Goal: Information Seeking & Learning: Learn about a topic

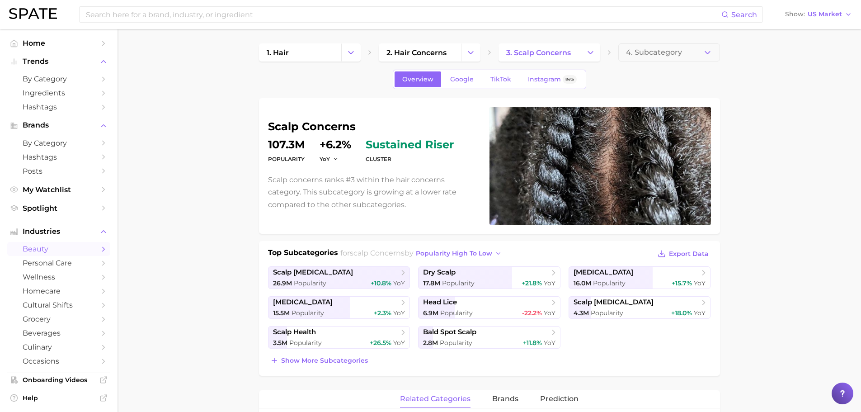
scroll to position [377, 0]
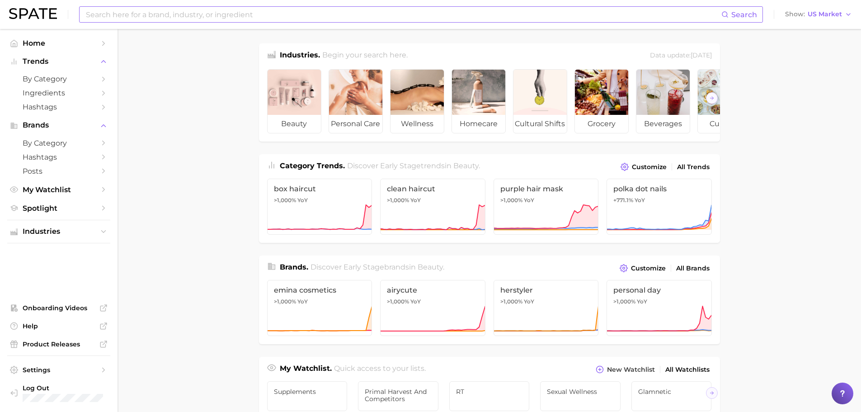
drag, startPoint x: 249, startPoint y: 18, endPoint x: 245, endPoint y: 7, distance: 11.9
click at [249, 18] on input at bounding box center [403, 14] width 636 height 15
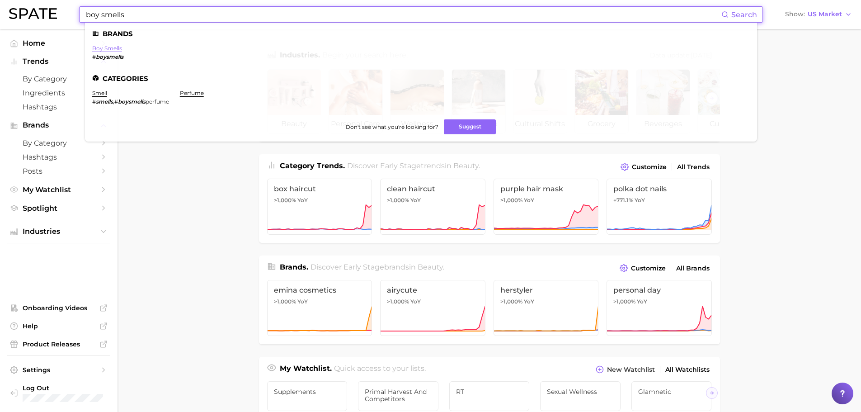
type input "boy smells"
click at [100, 51] on link "boy smells" at bounding box center [107, 48] width 30 height 7
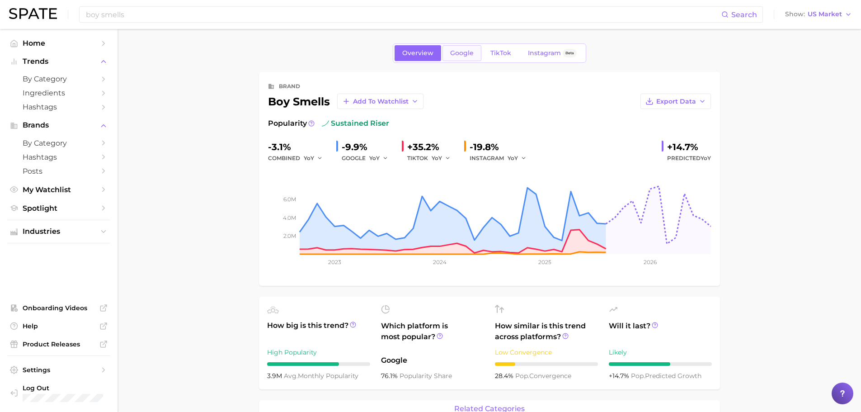
click at [454, 56] on span "Google" at bounding box center [461, 53] width 23 height 8
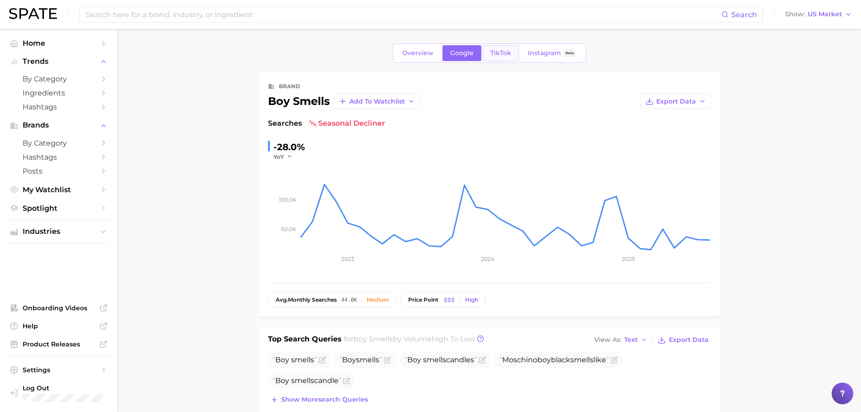
click at [502, 58] on link "TikTok" at bounding box center [500, 53] width 36 height 16
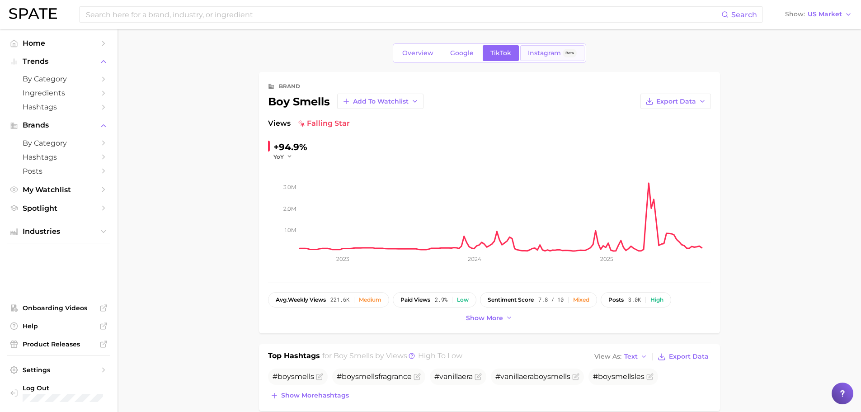
click at [539, 55] on span "Instagram" at bounding box center [544, 53] width 33 height 8
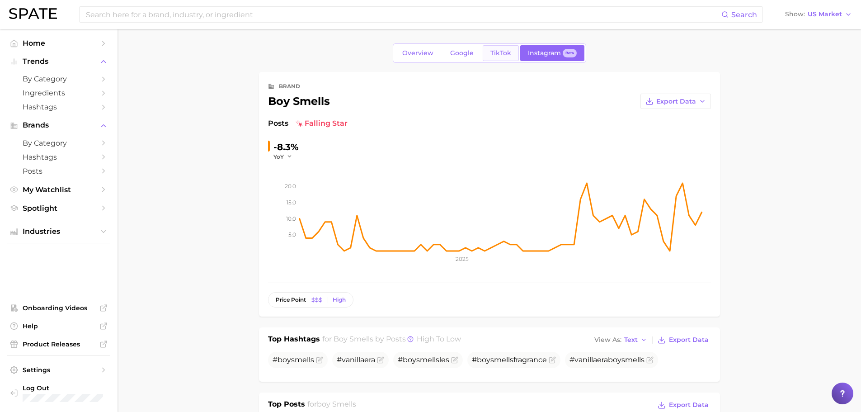
click at [498, 53] on span "TikTok" at bounding box center [500, 53] width 21 height 8
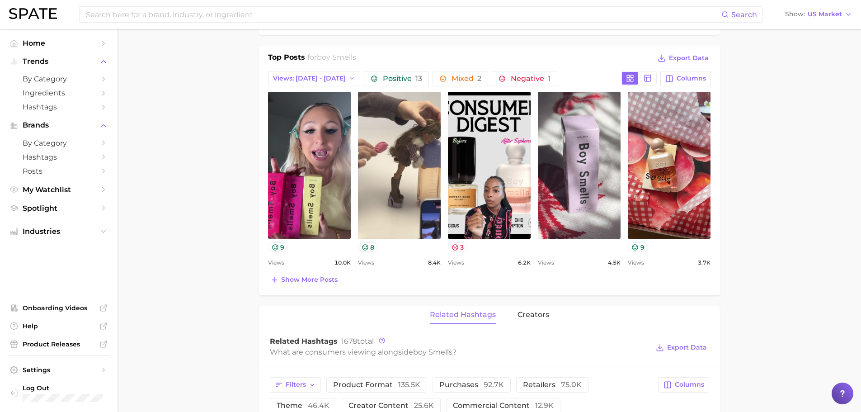
scroll to position [181, 0]
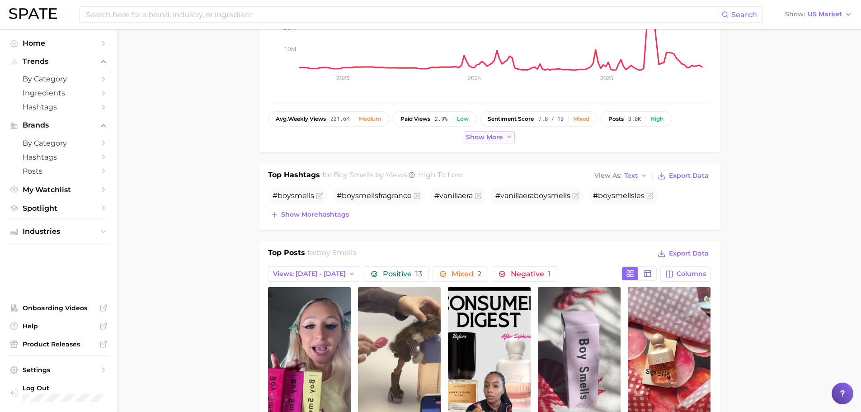
click at [509, 136] on icon at bounding box center [508, 136] width 7 height 7
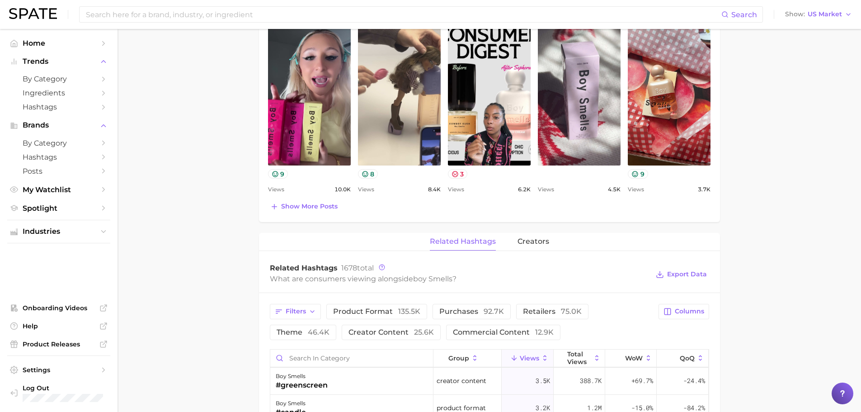
scroll to position [497, 0]
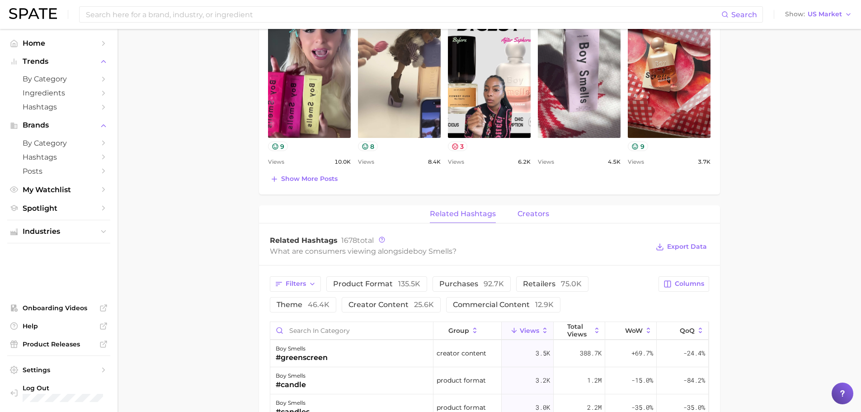
click at [530, 218] on span "creators" at bounding box center [533, 214] width 32 height 8
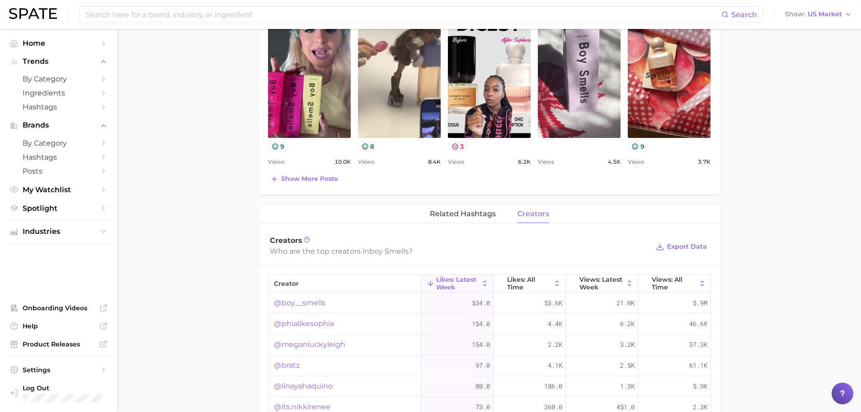
scroll to position [542, 0]
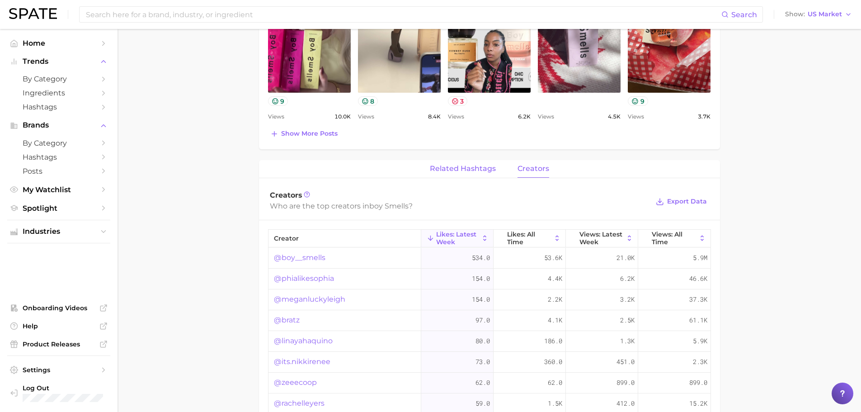
click at [477, 167] on span "related hashtags" at bounding box center [463, 168] width 66 height 8
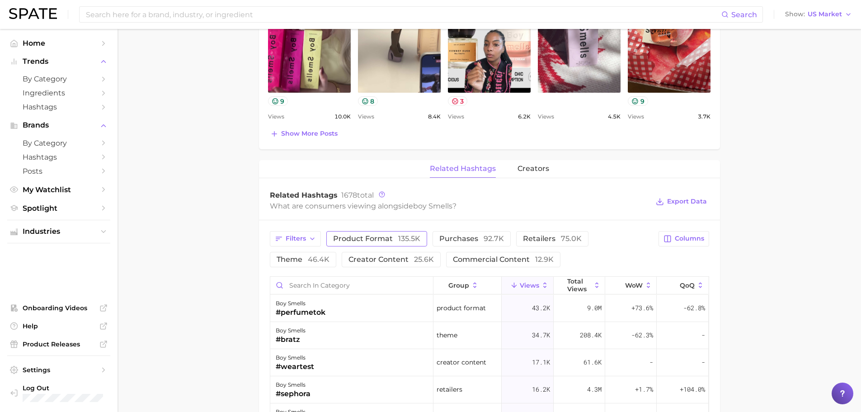
click at [360, 238] on span "product format 135.5k" at bounding box center [376, 238] width 87 height 7
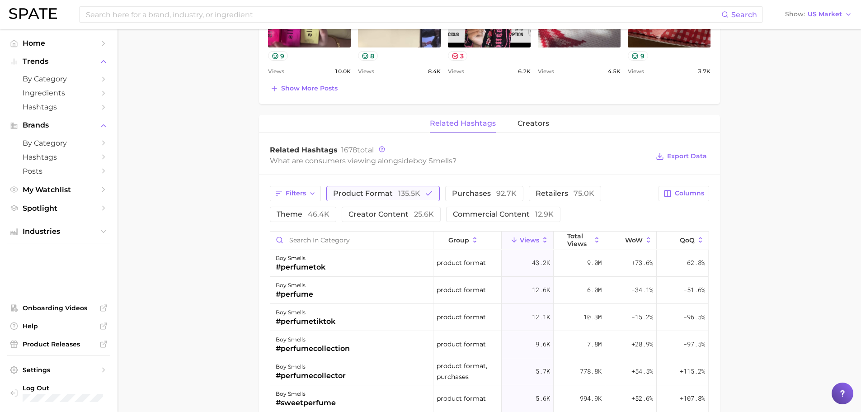
click at [400, 194] on span "135.5k" at bounding box center [409, 193] width 22 height 9
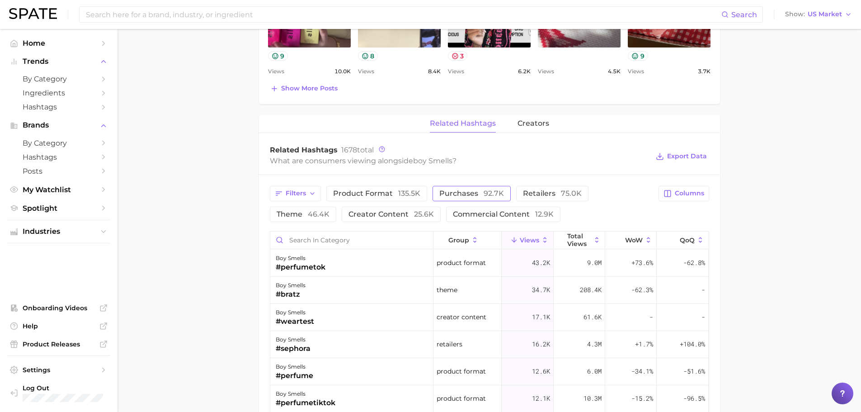
click at [475, 193] on span "purchases 92.7k" at bounding box center [471, 193] width 65 height 7
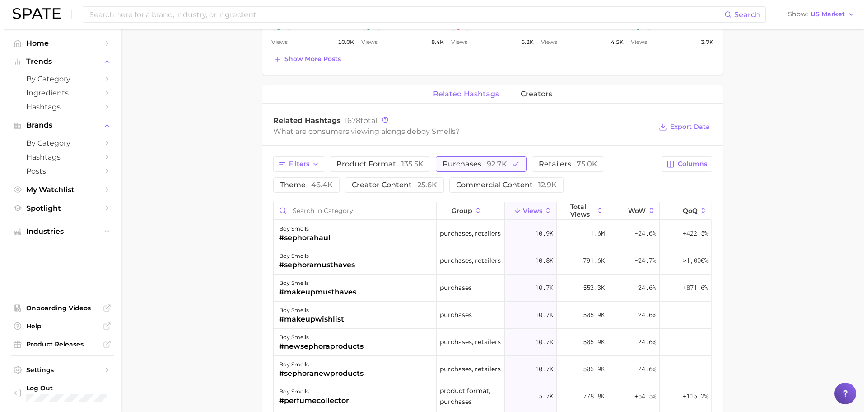
scroll to position [678, 0]
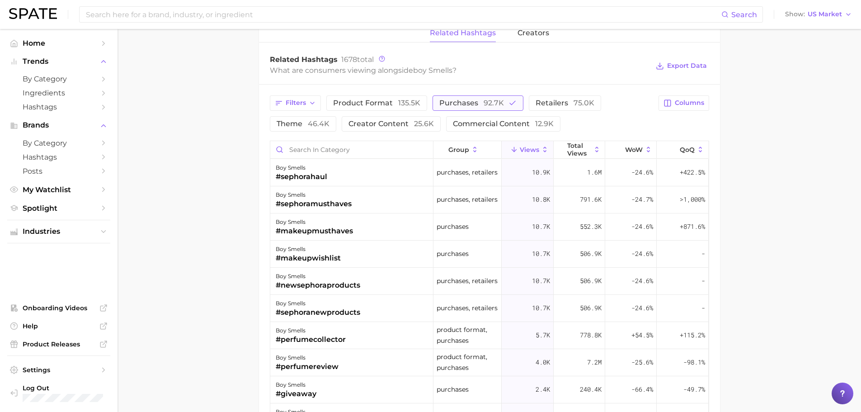
click at [489, 102] on span "92.7k" at bounding box center [493, 102] width 20 height 9
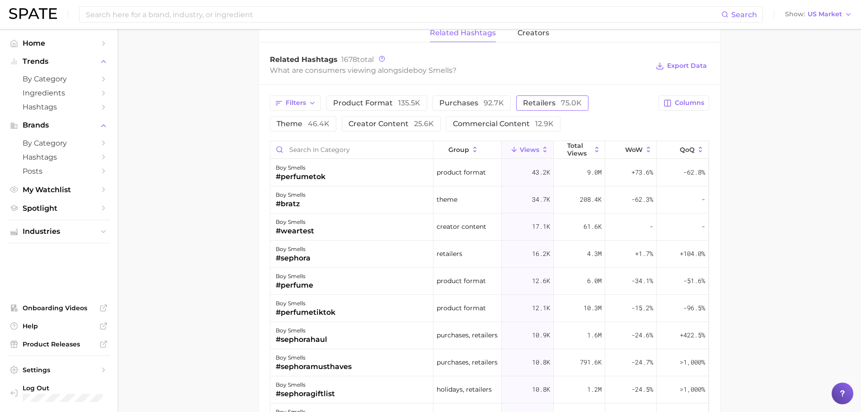
click at [561, 101] on span "75.0k" at bounding box center [571, 102] width 21 height 9
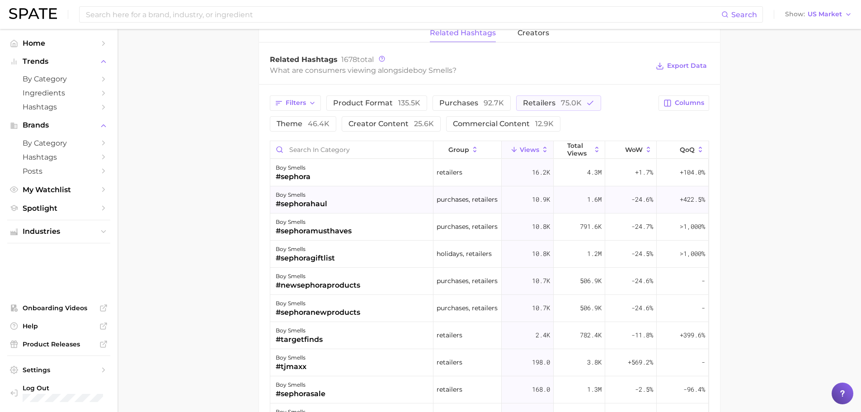
click at [311, 201] on div "#sephorahaul" at bounding box center [301, 203] width 51 height 11
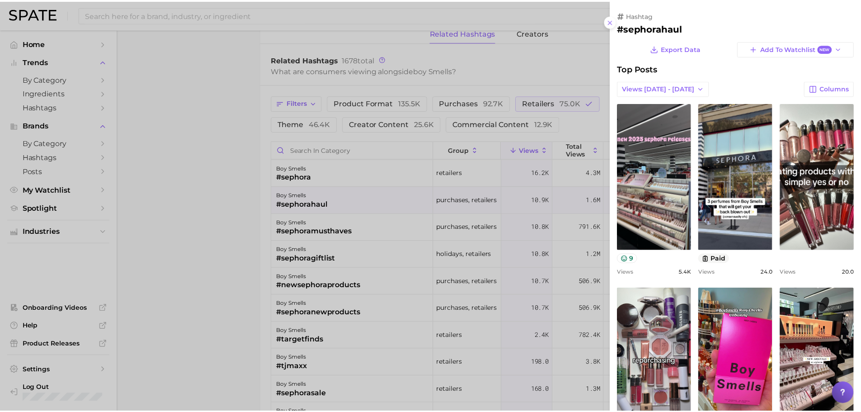
scroll to position [0, 0]
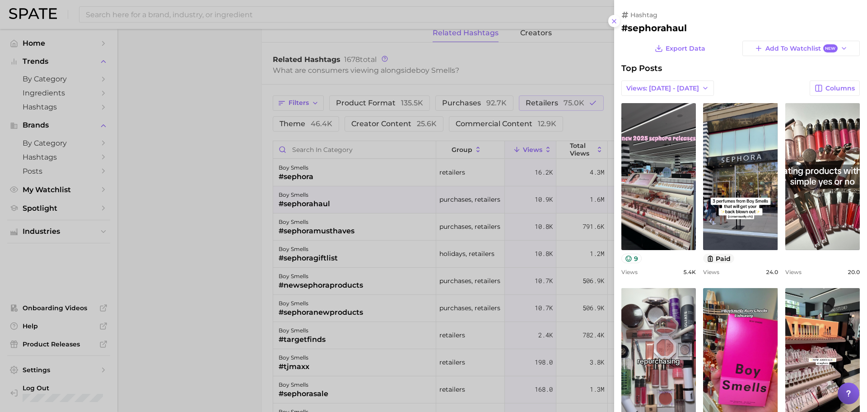
click at [519, 75] on div at bounding box center [433, 206] width 867 height 412
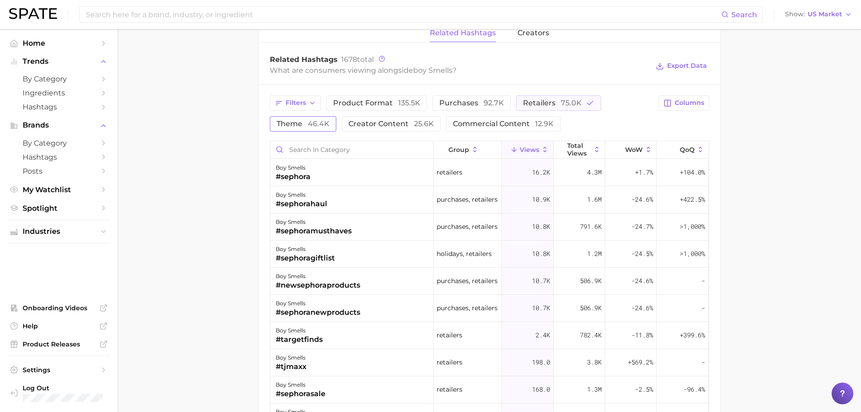
drag, startPoint x: 304, startPoint y: 122, endPoint x: 324, endPoint y: 119, distance: 20.0
click at [307, 121] on span "theme 46.4k" at bounding box center [302, 123] width 53 height 7
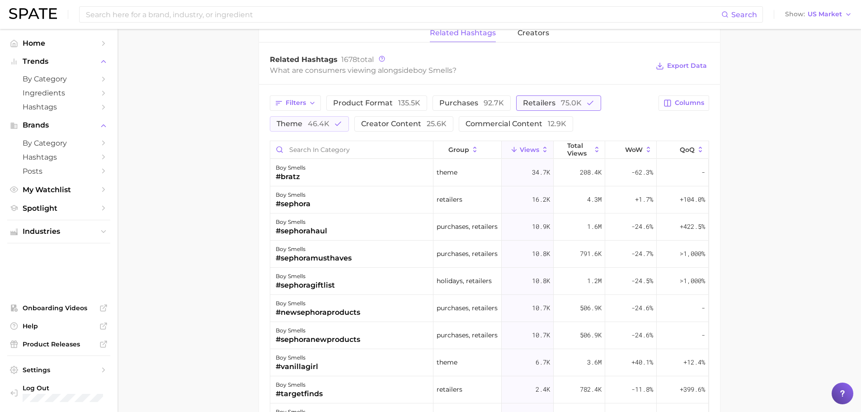
click at [558, 96] on button "retailers 75.0k" at bounding box center [558, 102] width 85 height 15
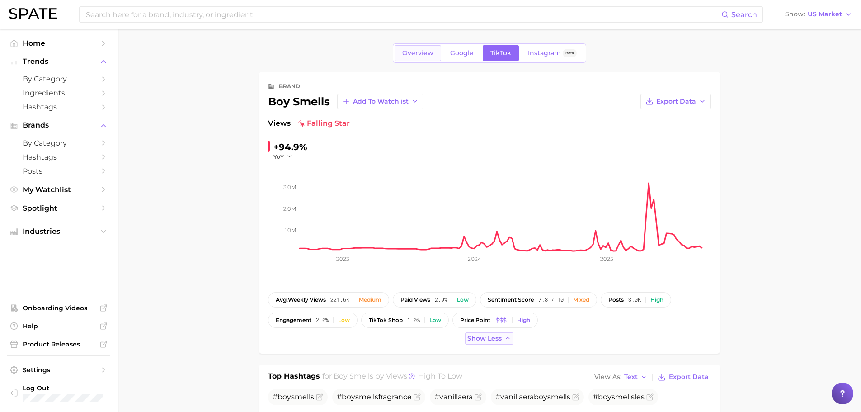
click at [417, 60] on link "Overview" at bounding box center [417, 53] width 47 height 16
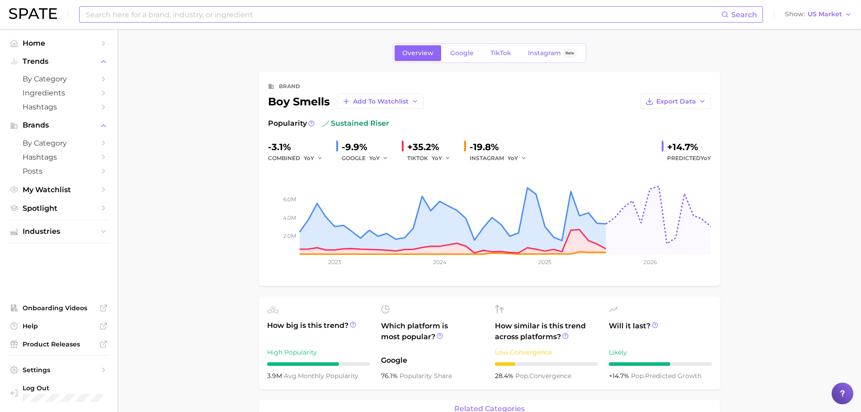
click at [234, 9] on input at bounding box center [403, 14] width 636 height 15
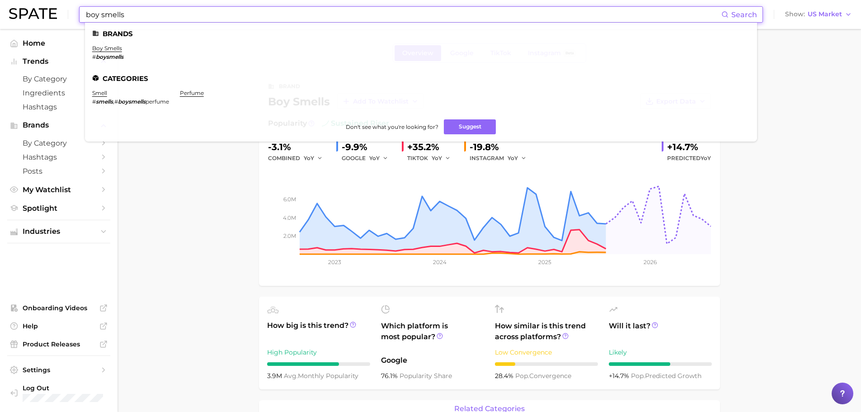
type input "boy smells"
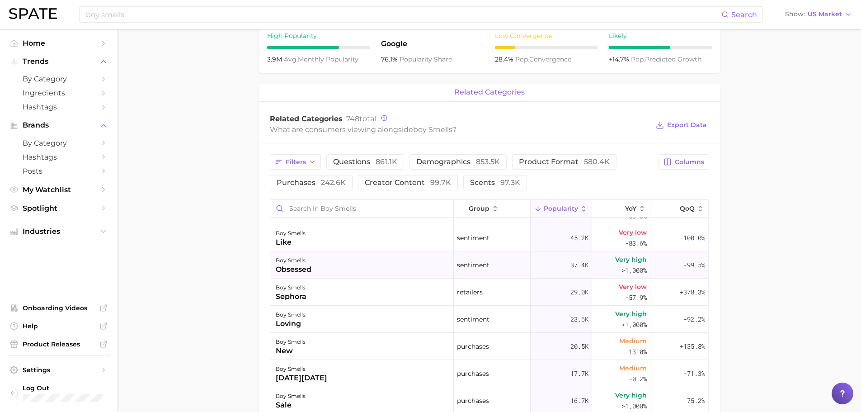
scroll to position [226, 0]
